Goal: Information Seeking & Learning: Learn about a topic

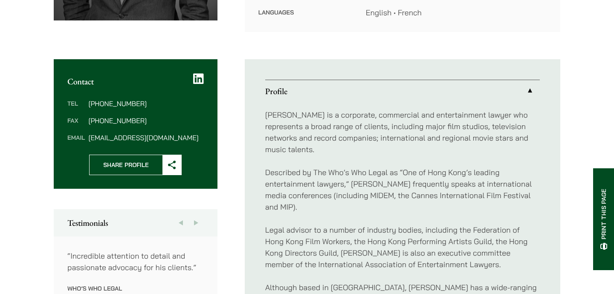
scroll to position [305, 0]
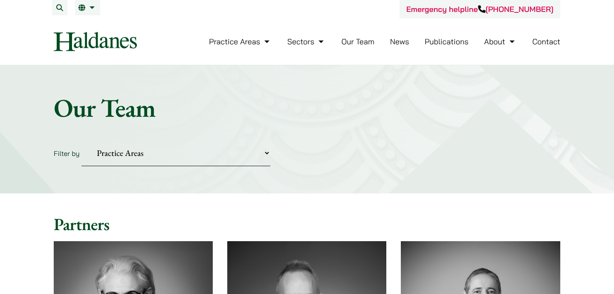
click at [211, 149] on select "Practice Areas Antitrust and Competition Civil Litigation & Dispute Resolution …" at bounding box center [175, 153] width 189 height 26
select select "civil-litigation-dispute-resolution"
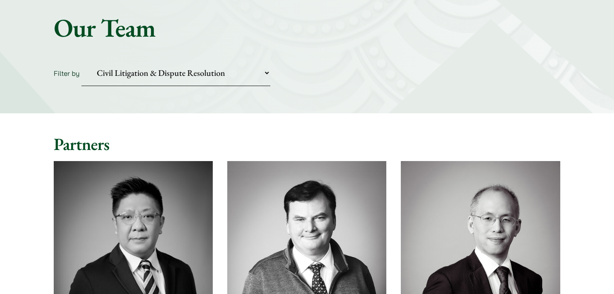
scroll to position [220, 0]
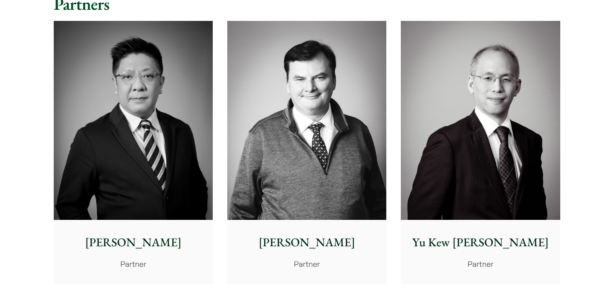
click at [295, 216] on img at bounding box center [306, 120] width 159 height 199
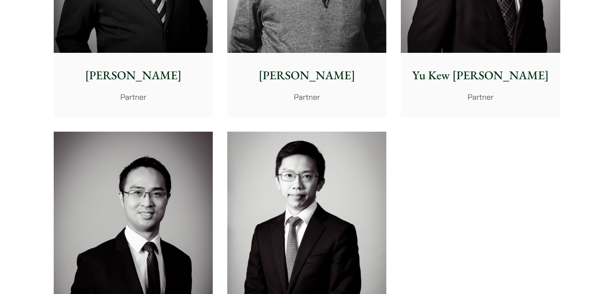
scroll to position [551, 0]
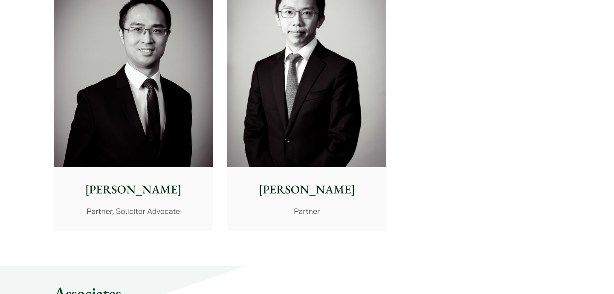
click at [89, 190] on p "Nathan Wong" at bounding box center [133, 190] width 145 height 18
click at [274, 214] on p "Partner" at bounding box center [306, 211] width 145 height 12
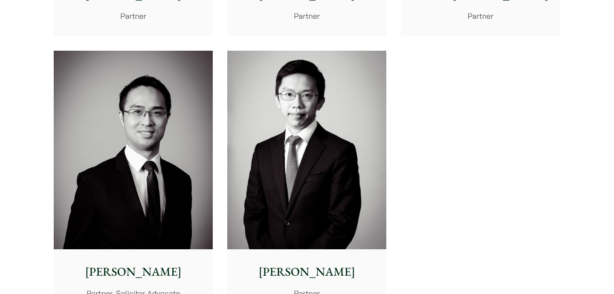
scroll to position [349, 0]
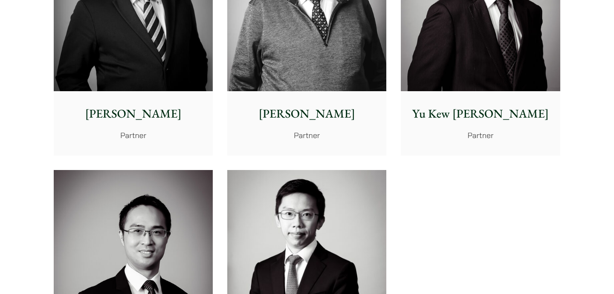
click at [424, 123] on div "Yu Kew Leung Partner" at bounding box center [480, 123] width 159 height 64
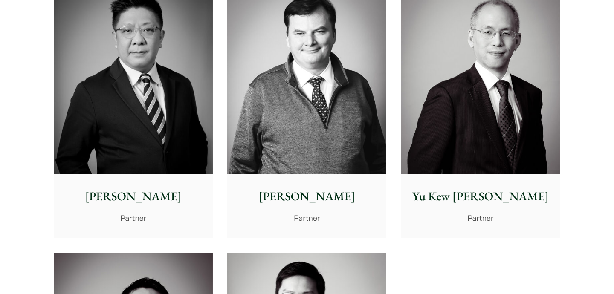
scroll to position [261, 0]
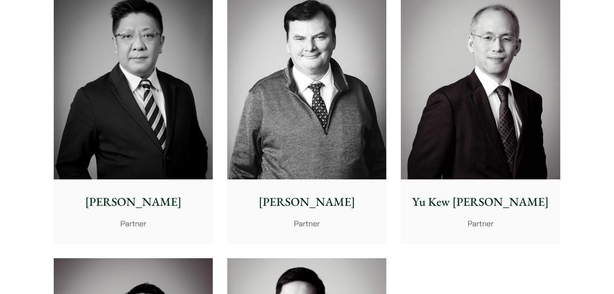
click at [193, 131] on img at bounding box center [133, 79] width 159 height 199
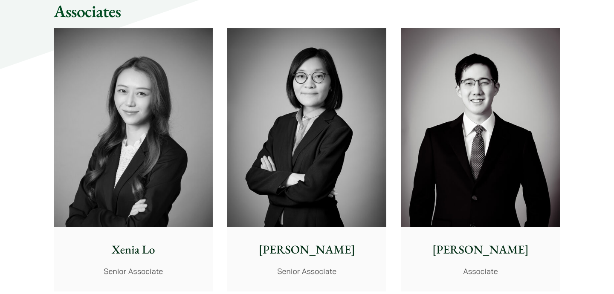
scroll to position [814, 0]
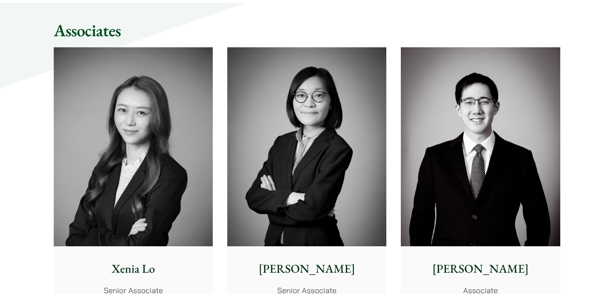
click at [187, 163] on img at bounding box center [133, 146] width 159 height 199
click at [350, 185] on img at bounding box center [306, 146] width 159 height 199
click at [480, 167] on img at bounding box center [480, 146] width 159 height 199
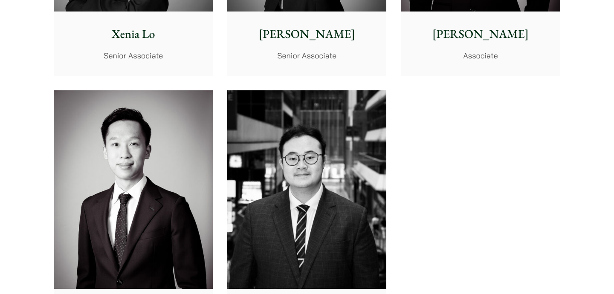
scroll to position [1054, 0]
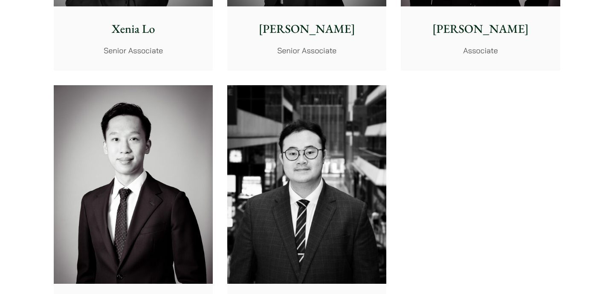
click at [340, 161] on img at bounding box center [306, 184] width 159 height 199
click at [186, 183] on img at bounding box center [133, 184] width 159 height 199
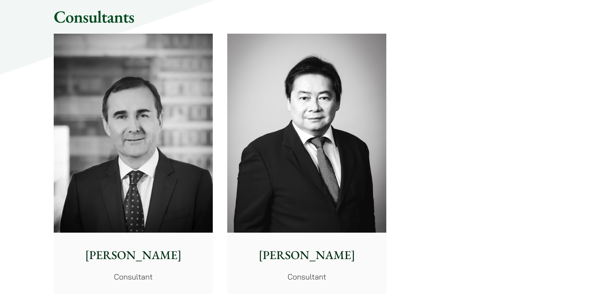
scroll to position [1534, 0]
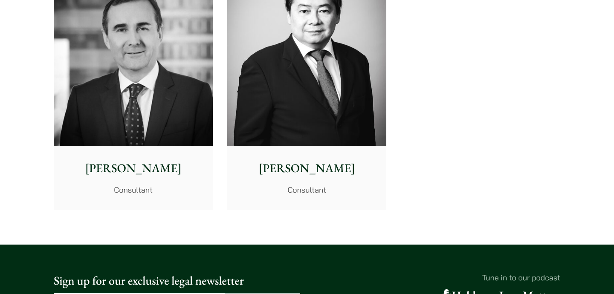
click at [174, 141] on img at bounding box center [133, 46] width 159 height 199
click at [294, 139] on img at bounding box center [306, 46] width 159 height 199
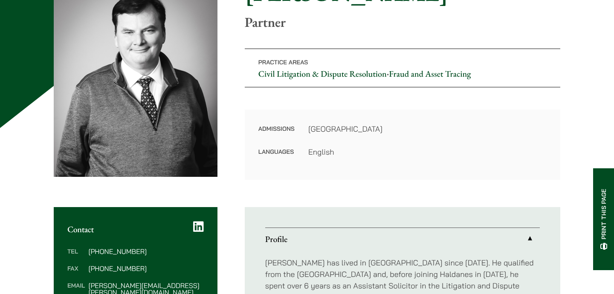
scroll to position [123, 0]
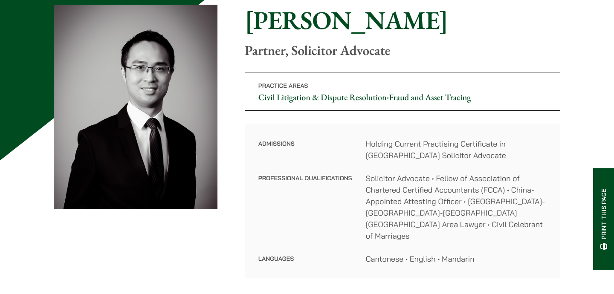
scroll to position [136, 0]
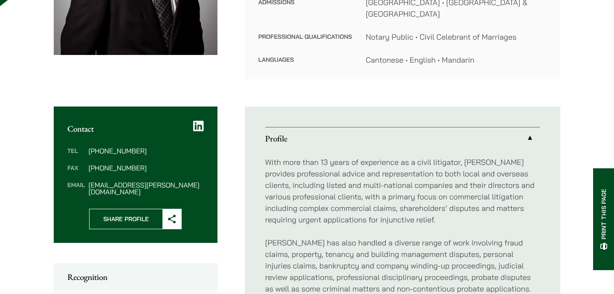
scroll to position [319, 0]
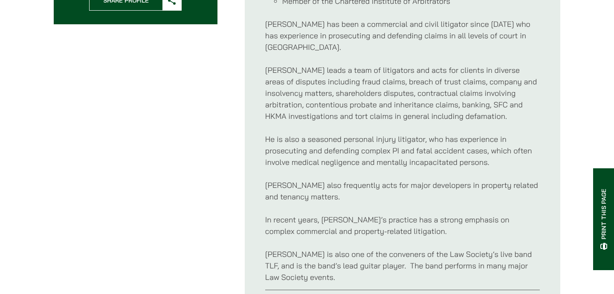
scroll to position [533, 0]
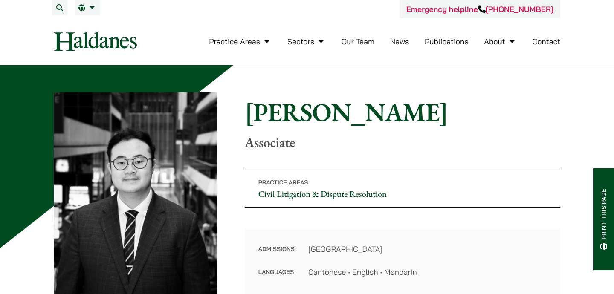
scroll to position [1, 0]
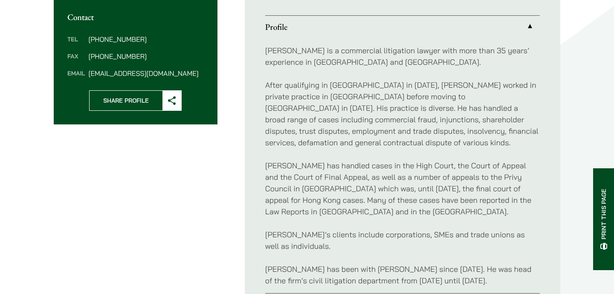
scroll to position [333, 0]
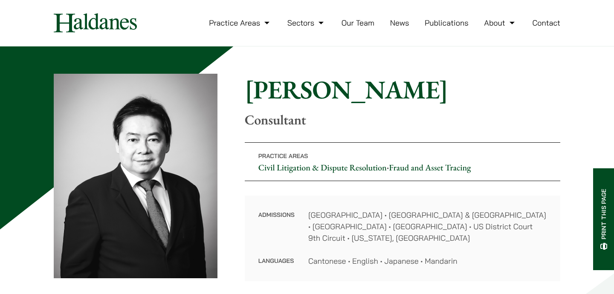
scroll to position [18, 0]
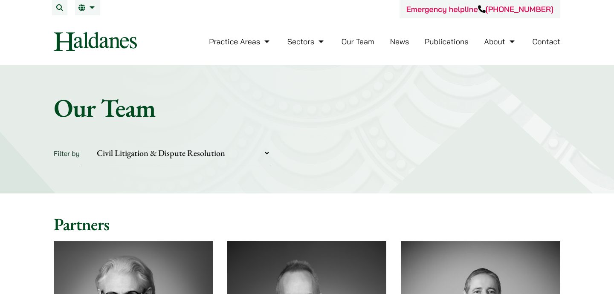
select select "civil-litigation-dispute-resolution"
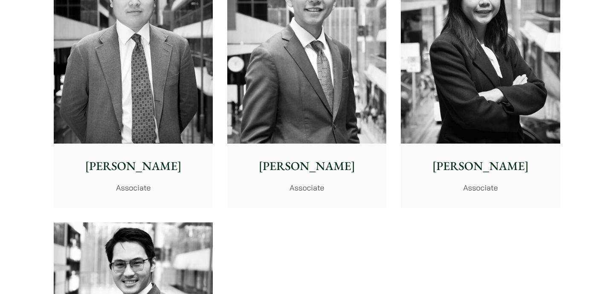
scroll to position [3473, 0]
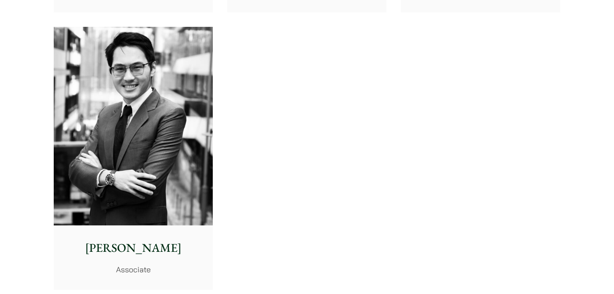
scroll to position [3651, 0]
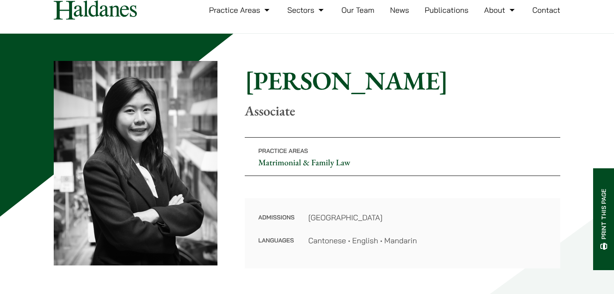
scroll to position [41, 0]
